Goal: Transaction & Acquisition: Subscribe to service/newsletter

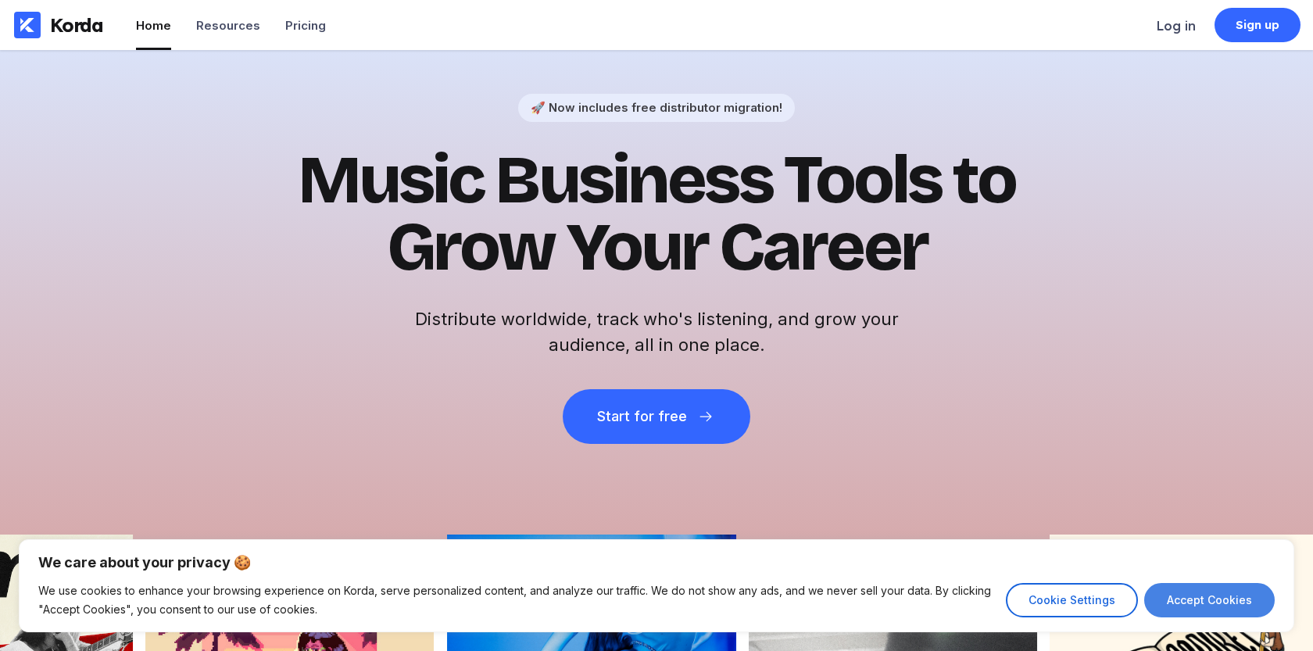
click at [1173, 591] on button "Accept Cookies" at bounding box center [1209, 600] width 131 height 34
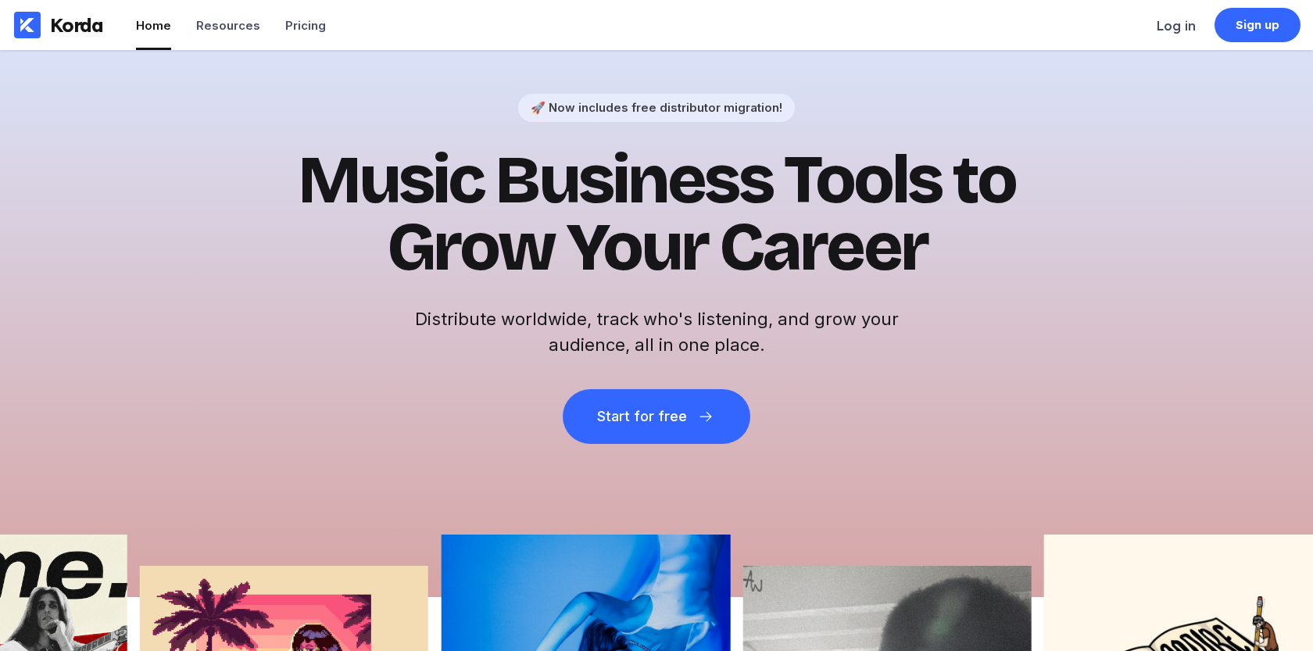
checkbox input "true"
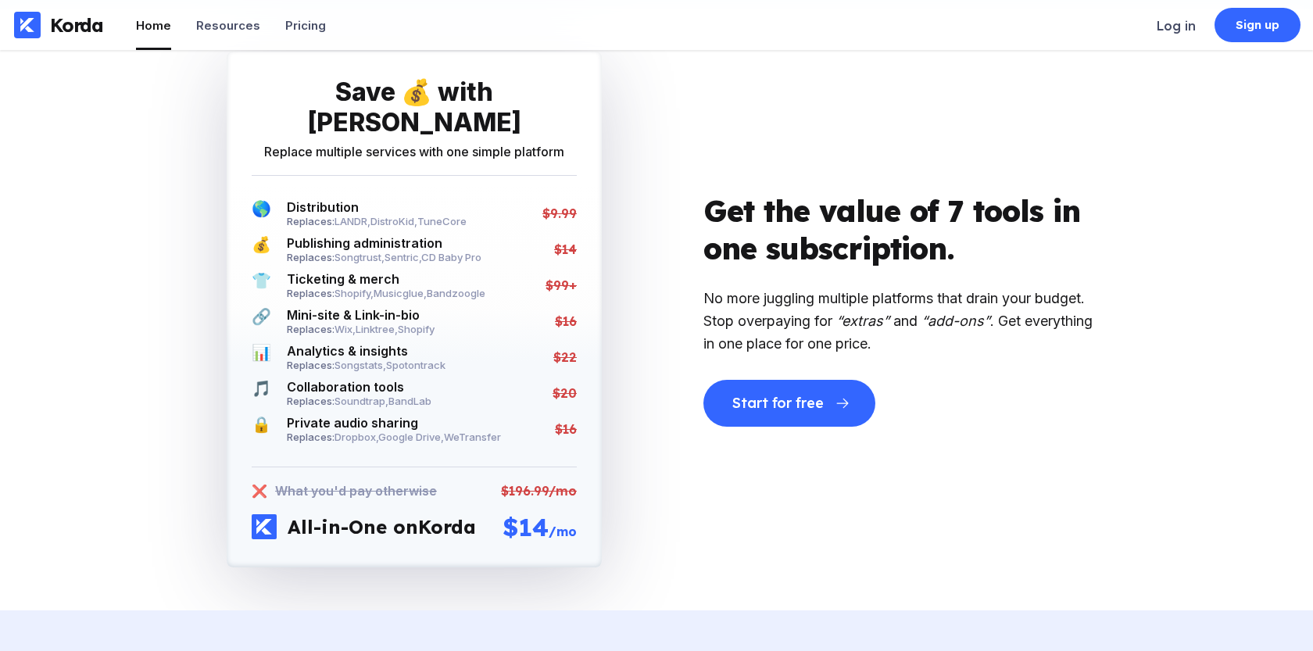
scroll to position [2888, 0]
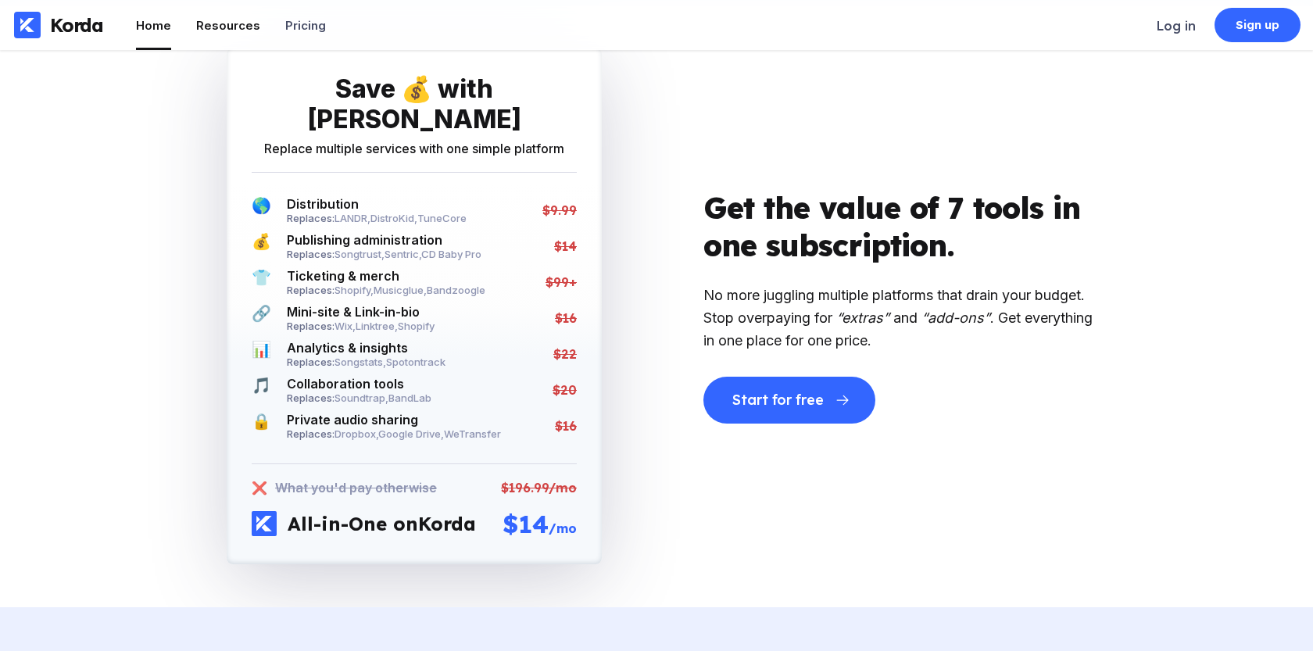
click at [233, 20] on div "Resources" at bounding box center [228, 25] width 64 height 15
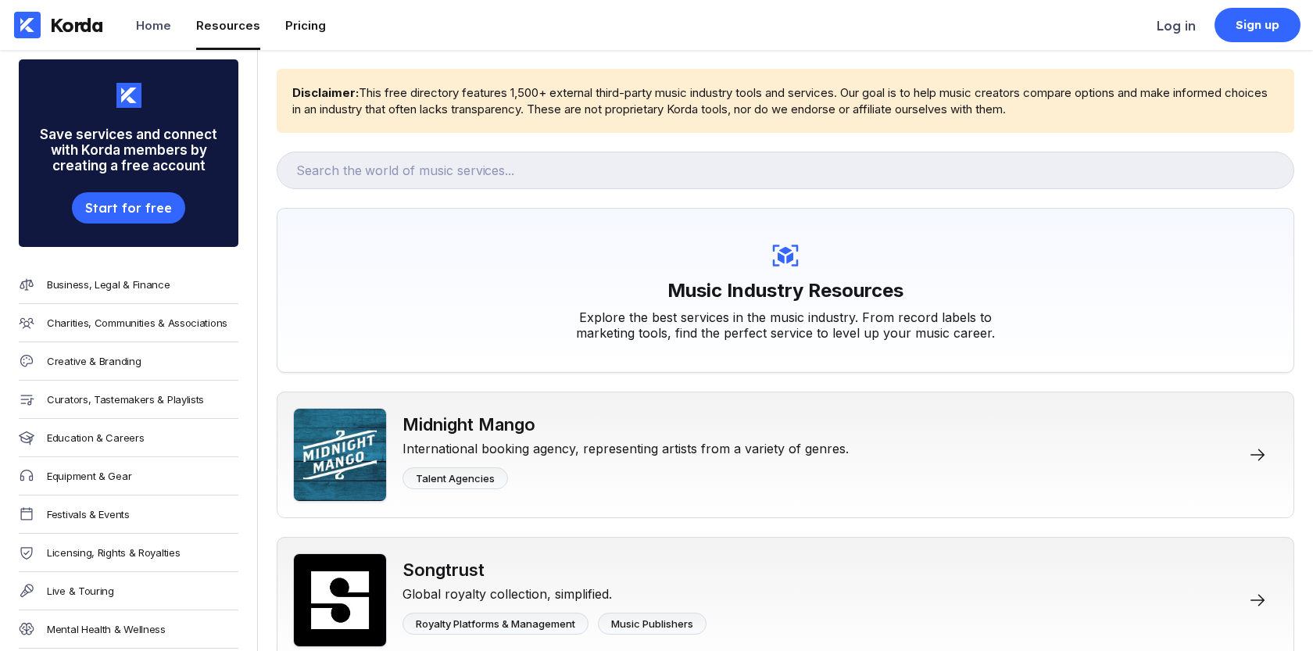
click at [288, 38] on li "Pricing" at bounding box center [305, 25] width 41 height 50
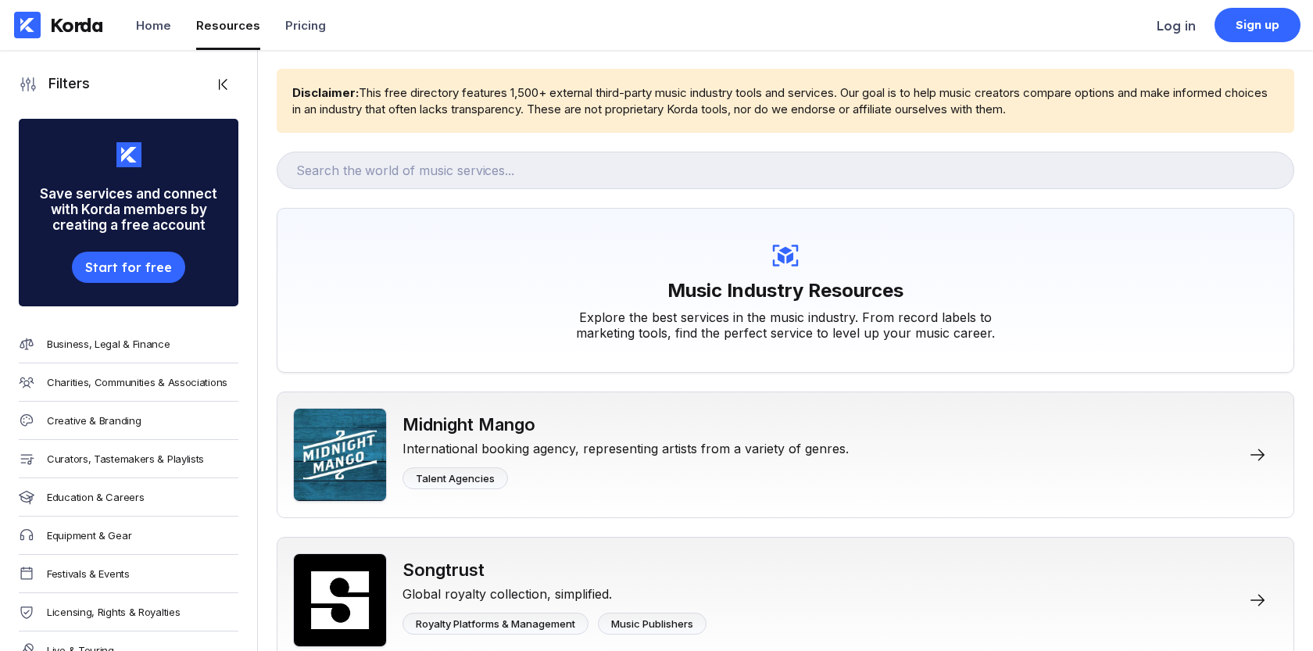
click at [1254, 44] on div "Log in Sign up" at bounding box center [1229, 25] width 144 height 50
click at [1246, 23] on div "Sign up" at bounding box center [1258, 25] width 45 height 16
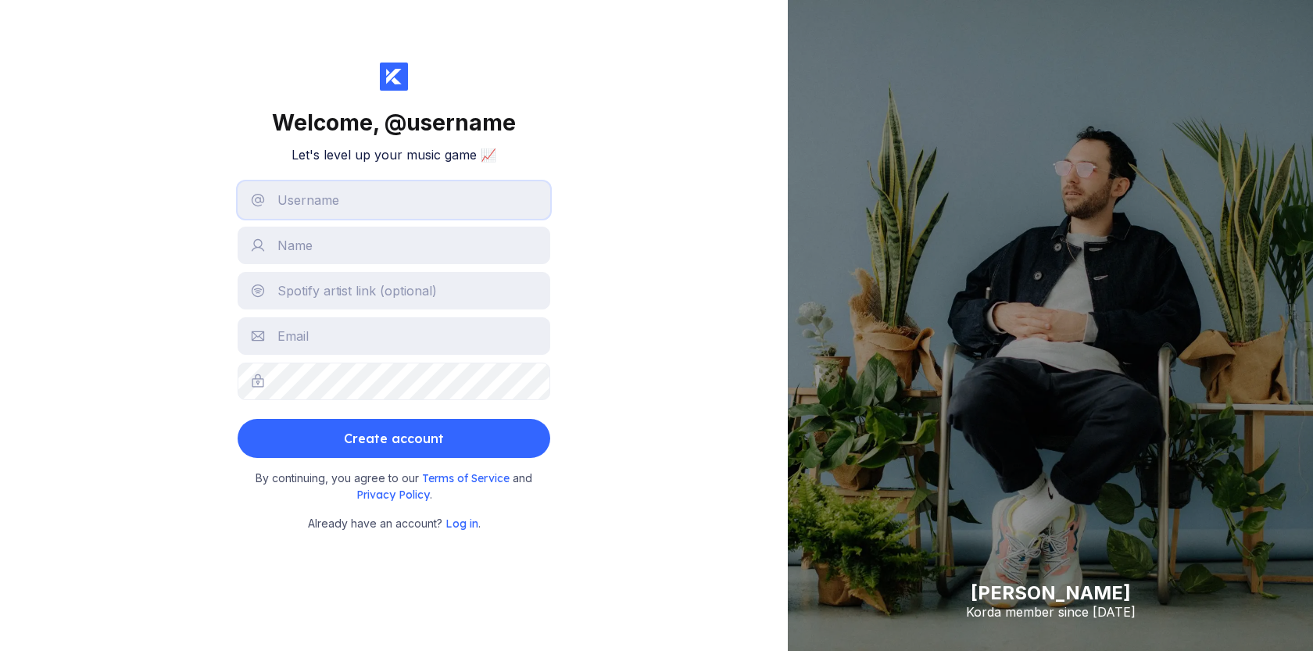
click at [399, 202] on input "text" at bounding box center [394, 200] width 313 height 38
click at [230, 344] on div "Welcome, @ username Let's level up your music game 📈 Create account By continui…" at bounding box center [394, 325] width 788 height 651
click at [310, 206] on input "text" at bounding box center [394, 200] width 313 height 38
type input "_fabiospinelli"
click at [309, 250] on input "text" at bounding box center [394, 246] width 313 height 38
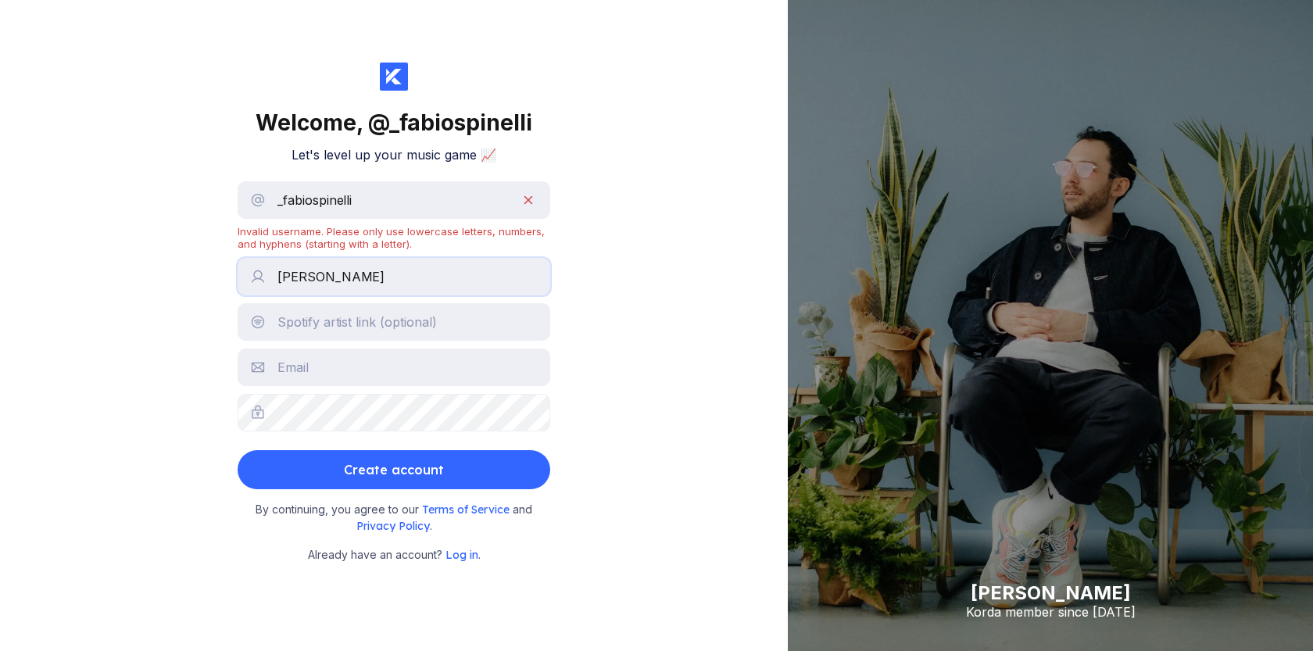
drag, startPoint x: 310, startPoint y: 277, endPoint x: 405, endPoint y: 277, distance: 95.4
click at [405, 277] on input "Fabio Spinelli" at bounding box center [394, 277] width 313 height 38
type input "F"
click at [390, 208] on input "_fabiospinelli" at bounding box center [394, 200] width 313 height 38
click at [284, 205] on input "_fabiospinelli" at bounding box center [394, 200] width 313 height 38
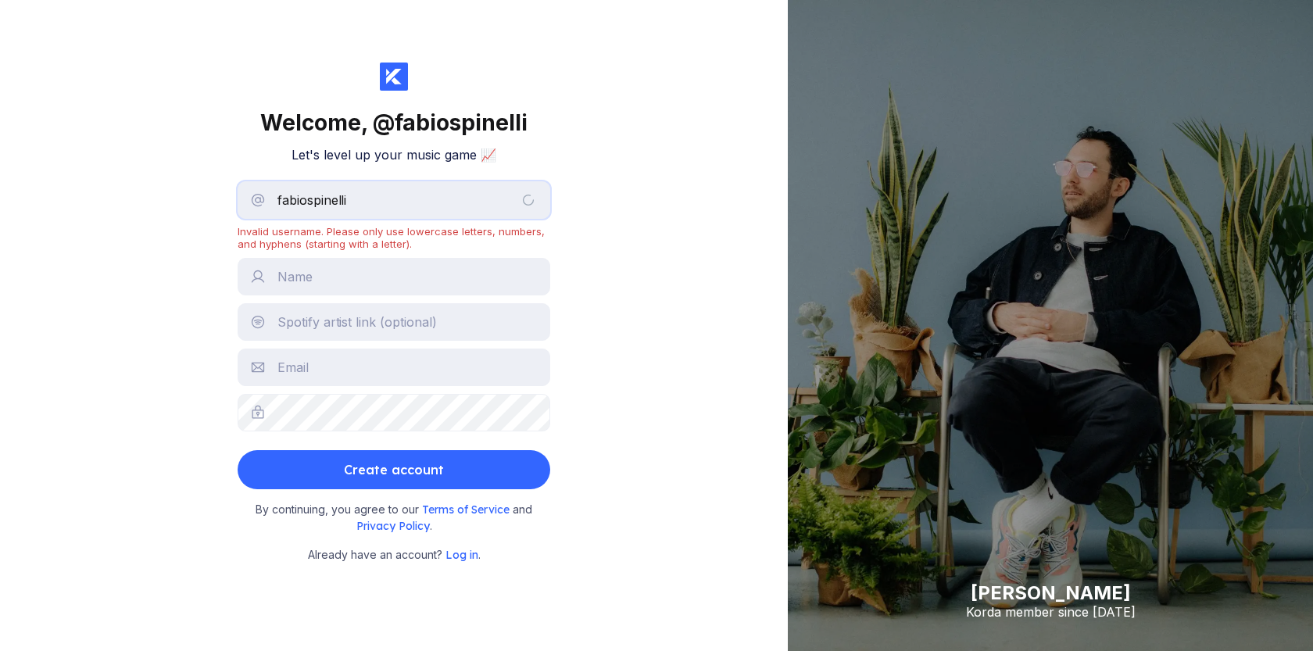
type input "fabiospinelli"
click at [301, 264] on input "text" at bounding box center [394, 277] width 313 height 38
type input "Fabio Spinelli"
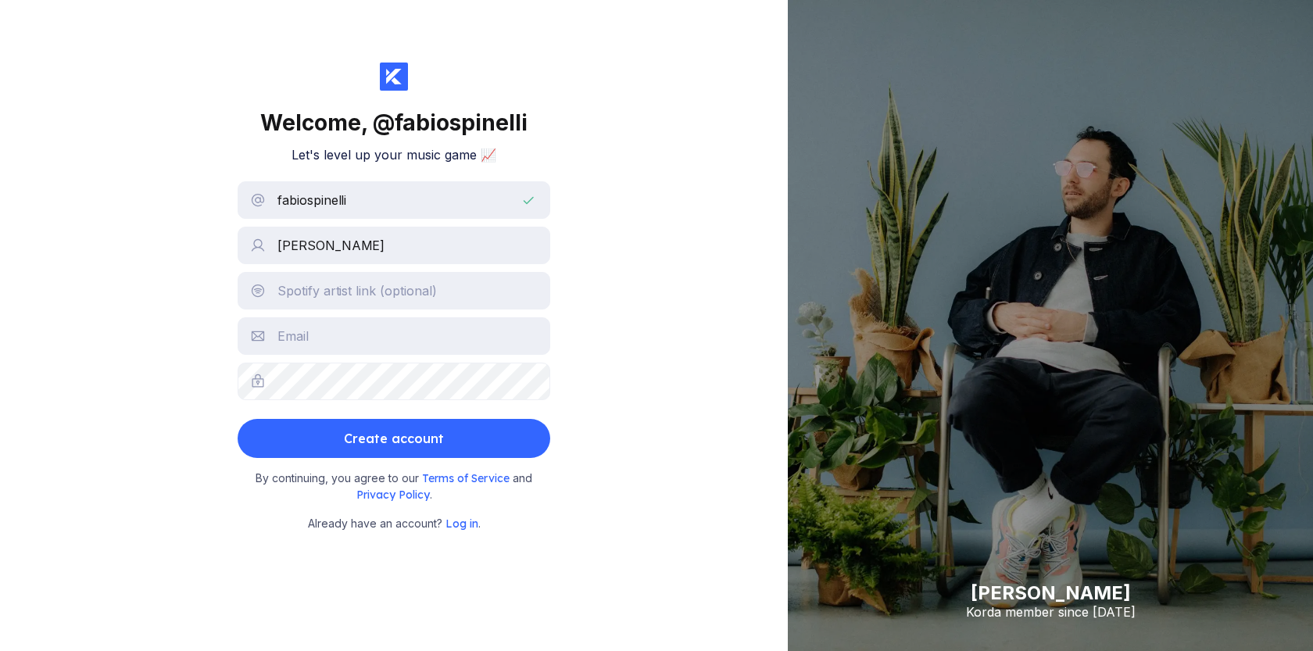
click at [335, 310] on form "fabiospinelli Fabio Spinelli Create account" at bounding box center [394, 319] width 313 height 277
click at [336, 302] on input "text" at bounding box center [394, 291] width 313 height 38
paste input "https://open.spotify.com/intl-it/artist/1sDIOs3hrzoGUtJrGnmfyl?si=YLWc_IXkRamcW…"
type input "https://open.spotify.com/intl-it/artist/1sDIOs3hrzoGUtJrGnmfyl?si=YLWc_IXkRamcW…"
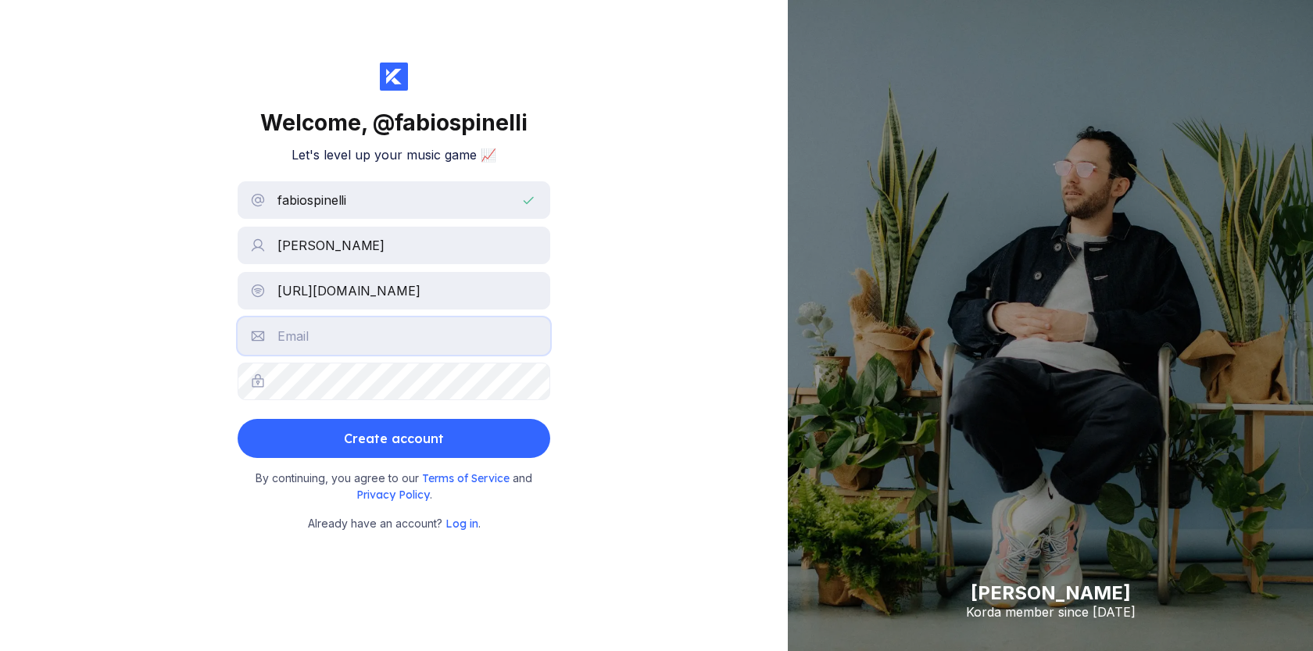
scroll to position [0, 0]
click at [310, 333] on input "text" at bounding box center [394, 336] width 313 height 38
type input "spinelli.fabio93@gmail.com"
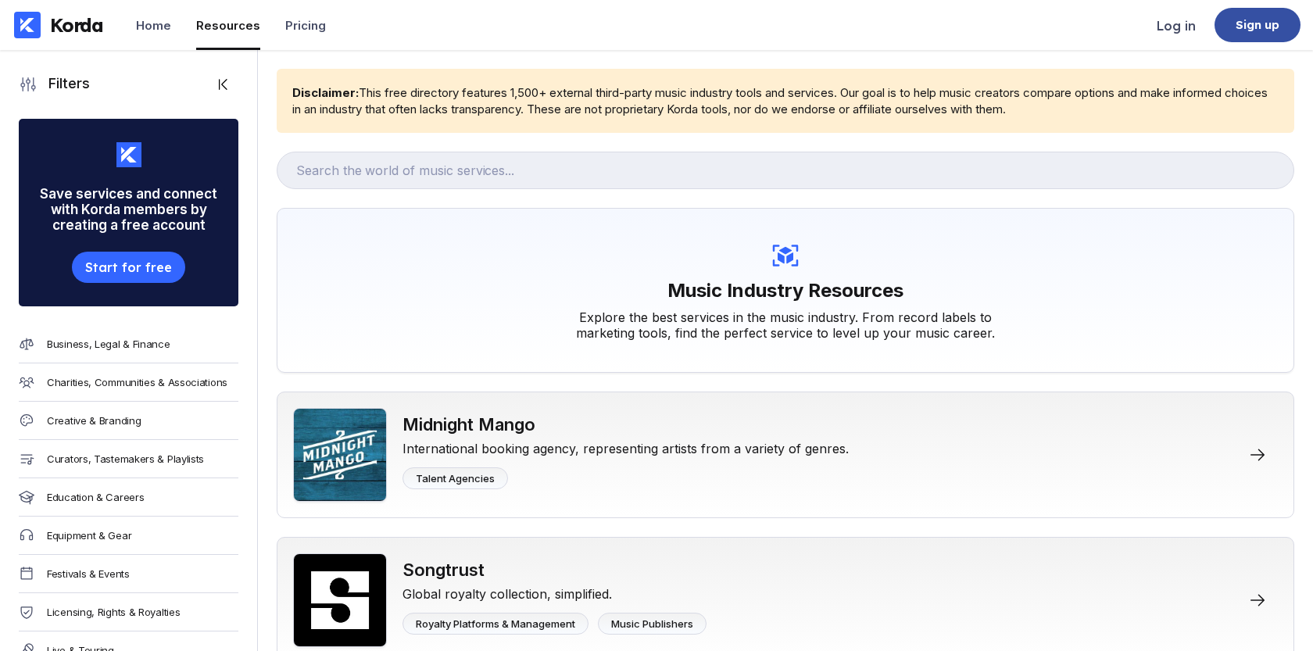
click at [1227, 22] on div "Sign up" at bounding box center [1258, 25] width 86 height 34
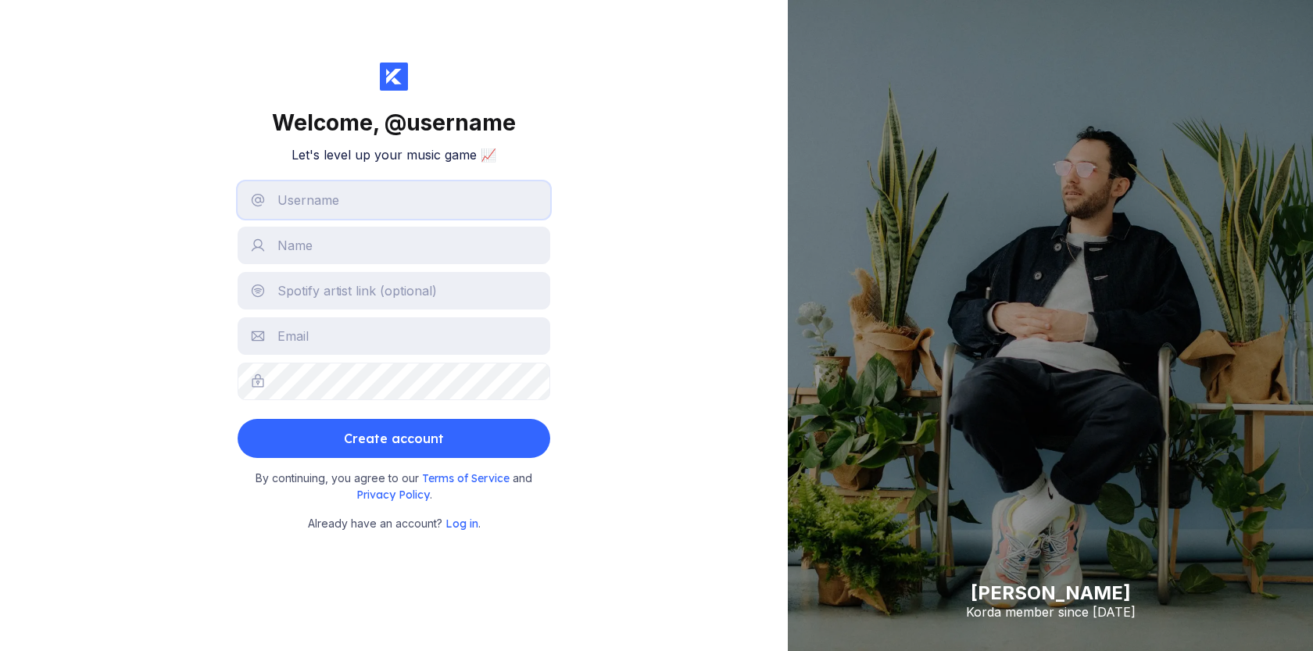
click at [316, 202] on input "text" at bounding box center [394, 200] width 313 height 38
click at [319, 243] on input "text" at bounding box center [394, 246] width 313 height 38
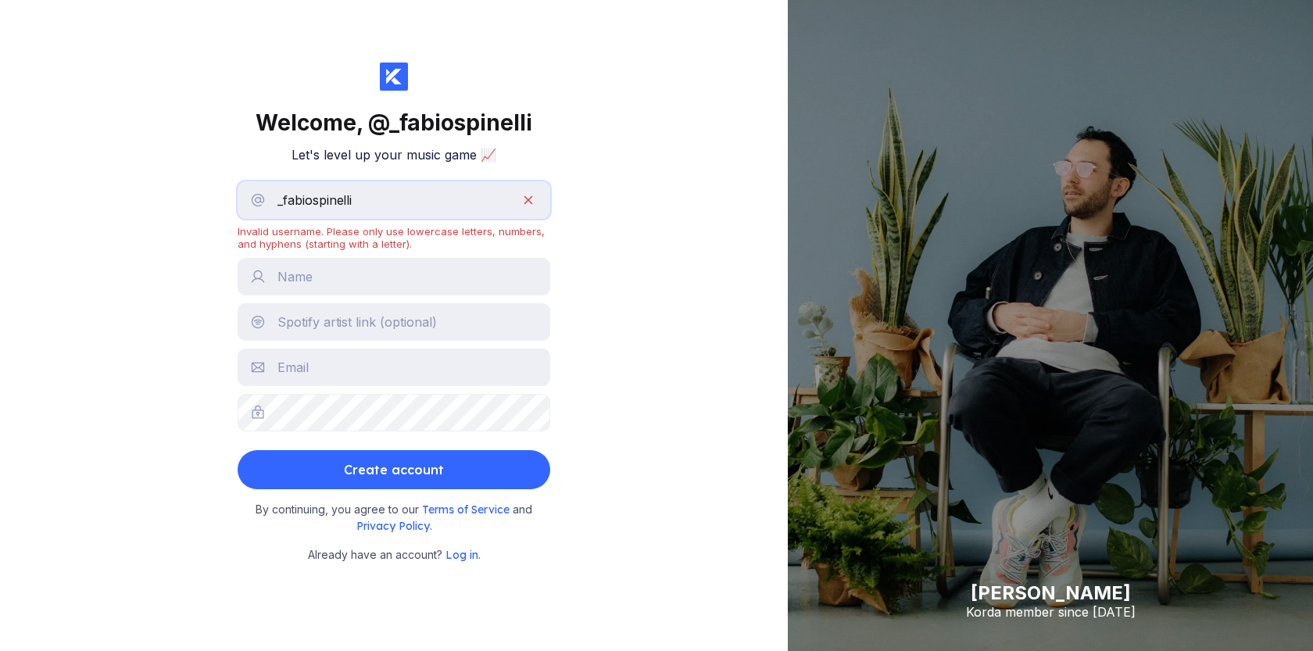
drag, startPoint x: 285, startPoint y: 202, endPoint x: 233, endPoint y: 202, distance: 52.4
click at [233, 202] on div "Welcome, @ _fabiospinelli Let's level up your music game 📈 _fabiospinelli Inval…" at bounding box center [394, 325] width 788 height 651
type input "fabiospinelli"
click at [288, 268] on input "text" at bounding box center [394, 277] width 313 height 38
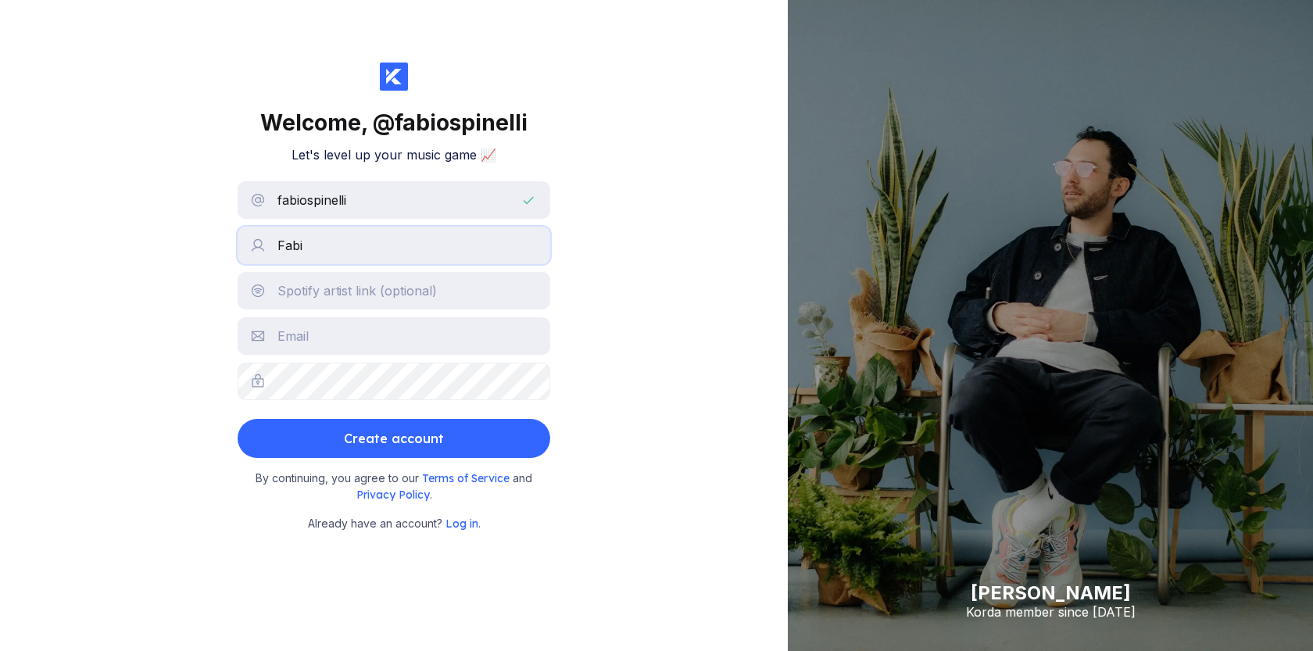
type input "Fabio Spinelli"
click at [326, 299] on input "text" at bounding box center [394, 291] width 313 height 38
type input "https://open.spotify.com/intl-it/artist/1sDIOs3hrzoGUtJrGnmfyl?si=YLWc_IXkRamcW…"
click at [316, 342] on input "text" at bounding box center [394, 336] width 313 height 38
type input "spinelli.fabio93@gmail.com"
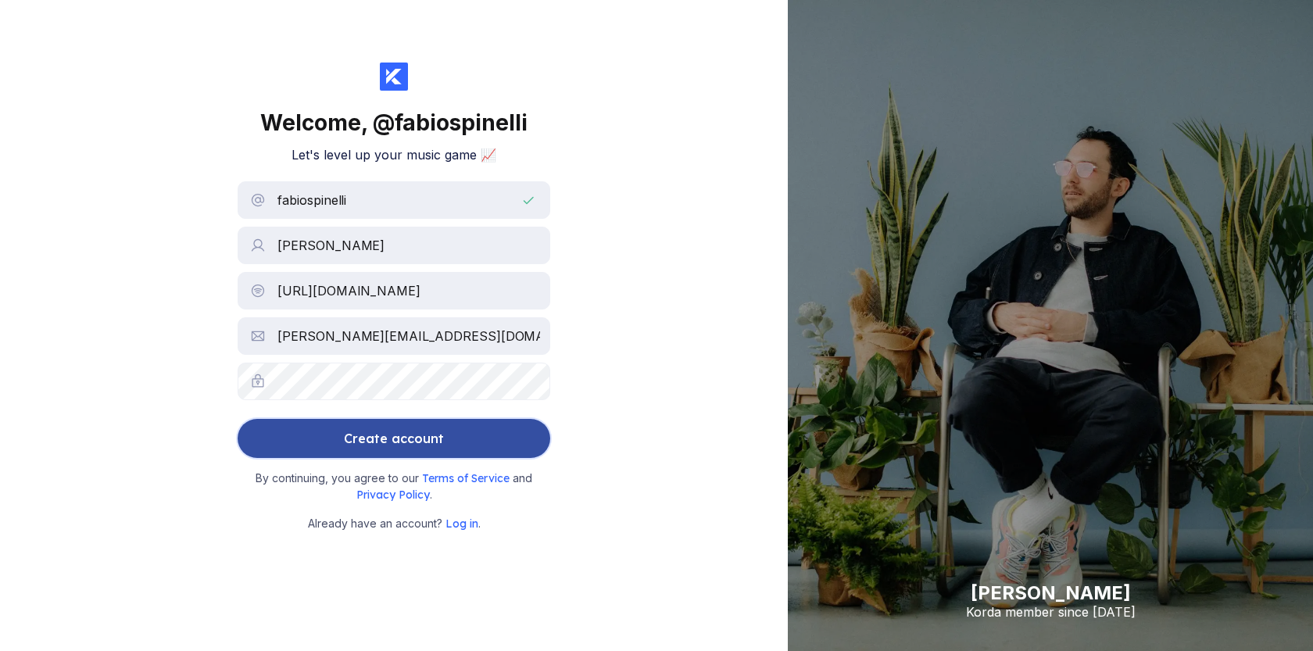
click at [312, 432] on button "Create account" at bounding box center [394, 438] width 313 height 39
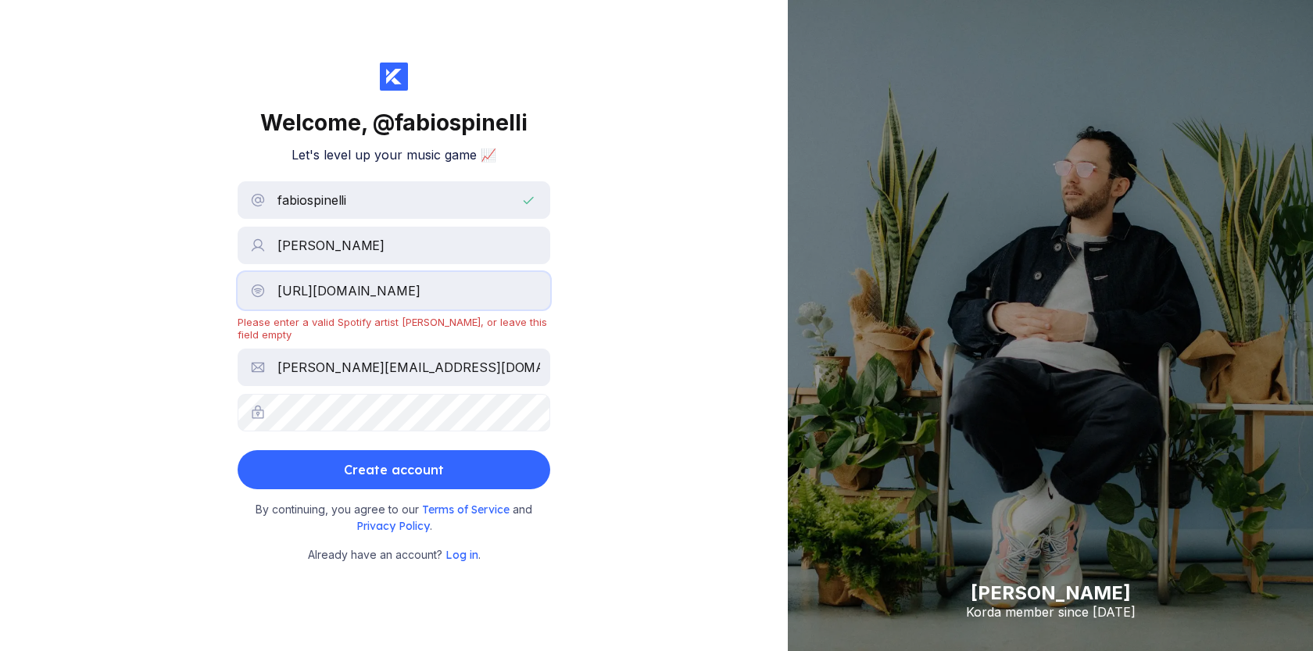
click at [410, 285] on input "https://open.spotify.com/intl-it/artist/1sDIOs3hrzoGUtJrGnmfyl?si=YLWc_IXkRamcW…" at bounding box center [394, 291] width 313 height 38
drag, startPoint x: 392, startPoint y: 294, endPoint x: 554, endPoint y: 287, distance: 162.7
click at [554, 287] on div "Welcome, @ fabiospinelli Let's level up your music game 📈 fabiospinelli Fabio S…" at bounding box center [394, 325] width 788 height 651
click at [378, 290] on input "https://open.spotify.com/intl-it/artist/1sDIOs3hrzoGUtJrGnmfyl?si=YLWc_IXkRamcW…" at bounding box center [394, 291] width 313 height 38
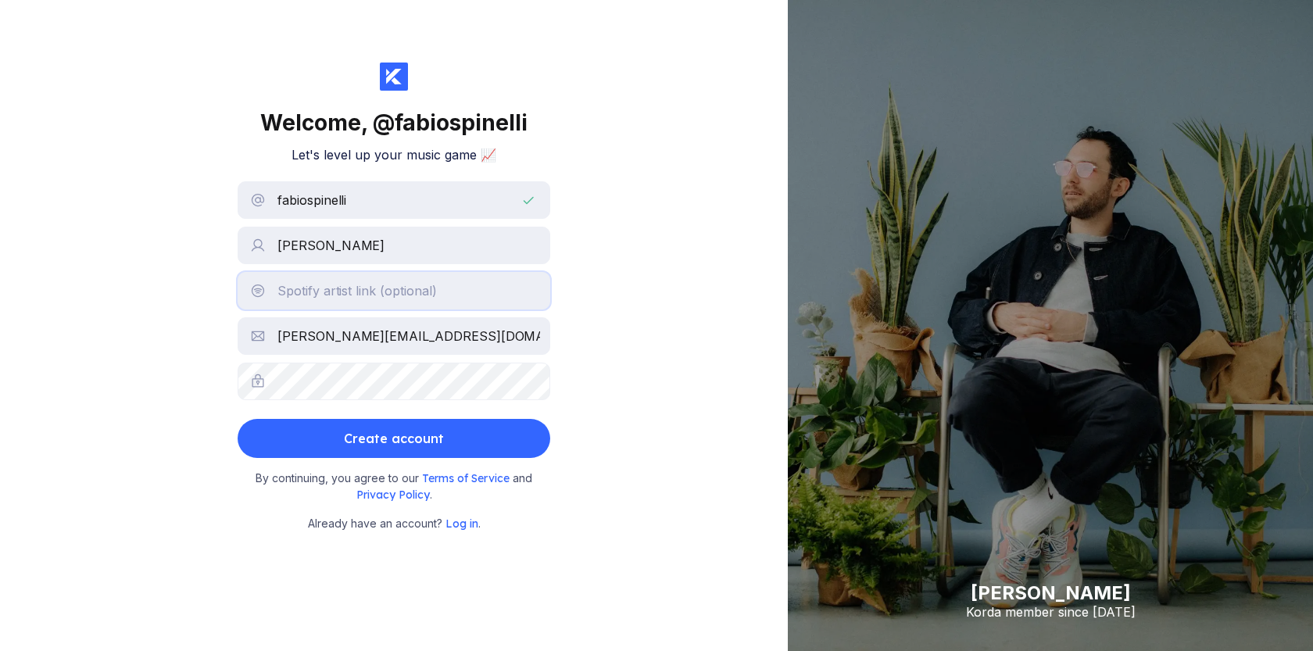
paste input "https://open.spotify.com/artist/1sDIOs3hrzoGUtJrGnmfyl?si=1YOIQFawR4C4SBdgW6XMmw"
type input "https://open.spotify.com/artist/1sDIOs3hrzoGUtJrGnmfyl?si=1YOIQFawR4C4SBdgW6XMmw"
click at [164, 368] on div "Welcome, @ fabiospinelli Let's level up your music game 📈 fabiospinelli Fabio S…" at bounding box center [394, 325] width 788 height 651
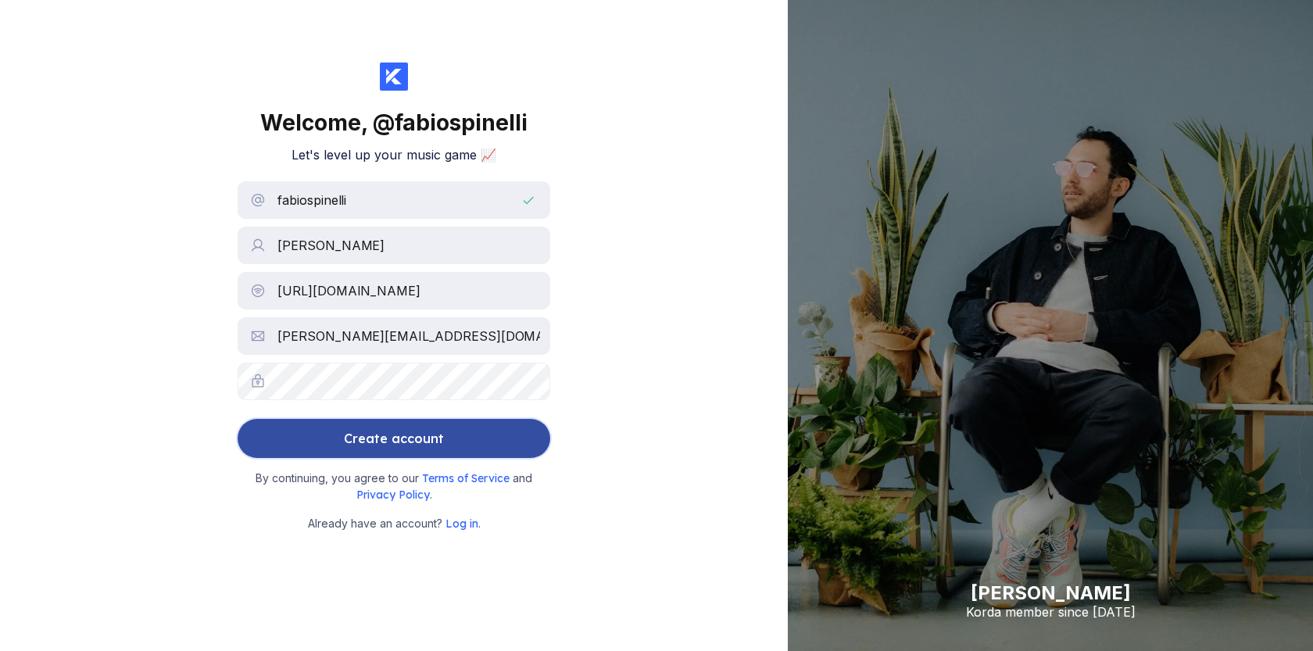
click at [275, 438] on button "Create account" at bounding box center [394, 438] width 313 height 39
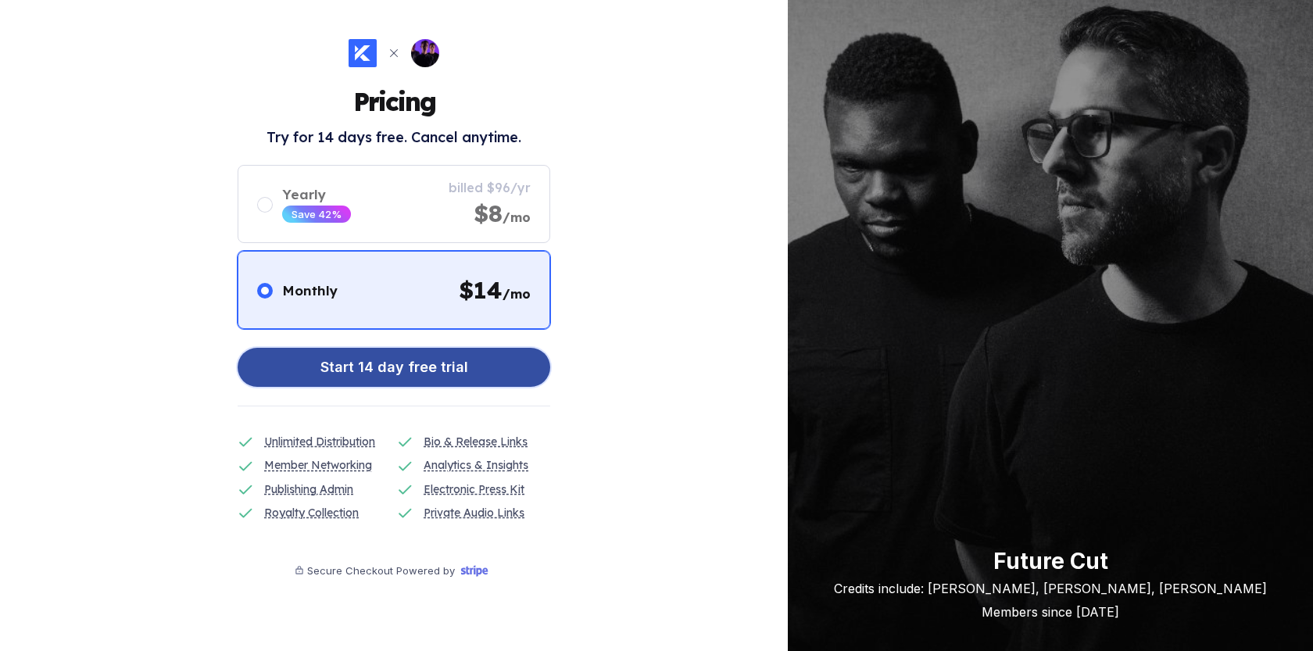
click at [348, 381] on div "Start 14 day free trial" at bounding box center [394, 367] width 148 height 31
